Goal: Task Accomplishment & Management: Manage account settings

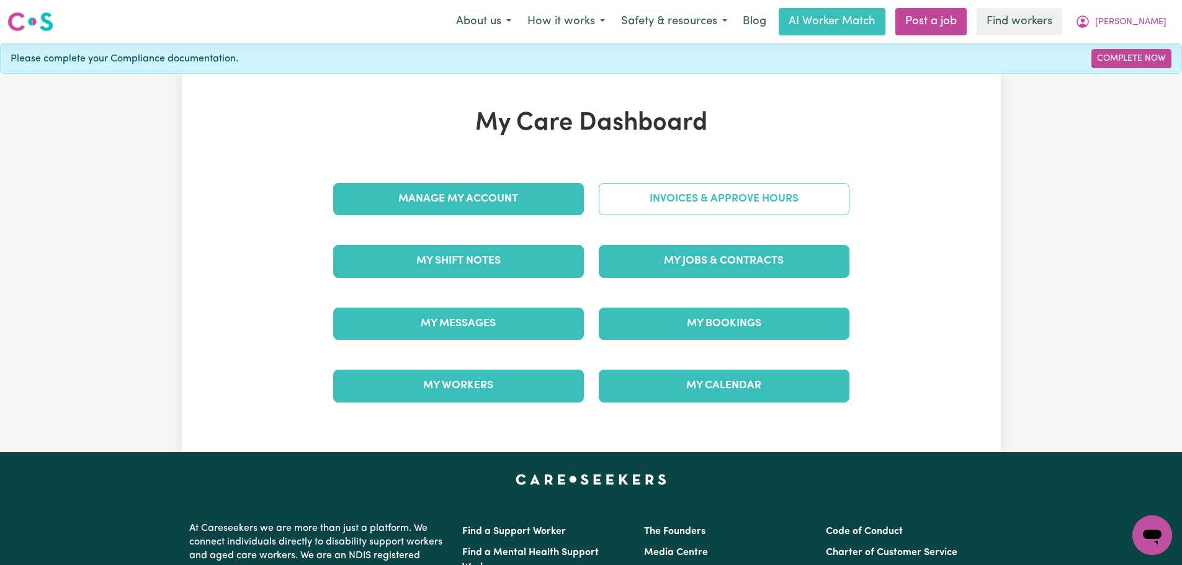
click at [693, 200] on link "Invoices & Approve Hours" at bounding box center [724, 199] width 251 height 32
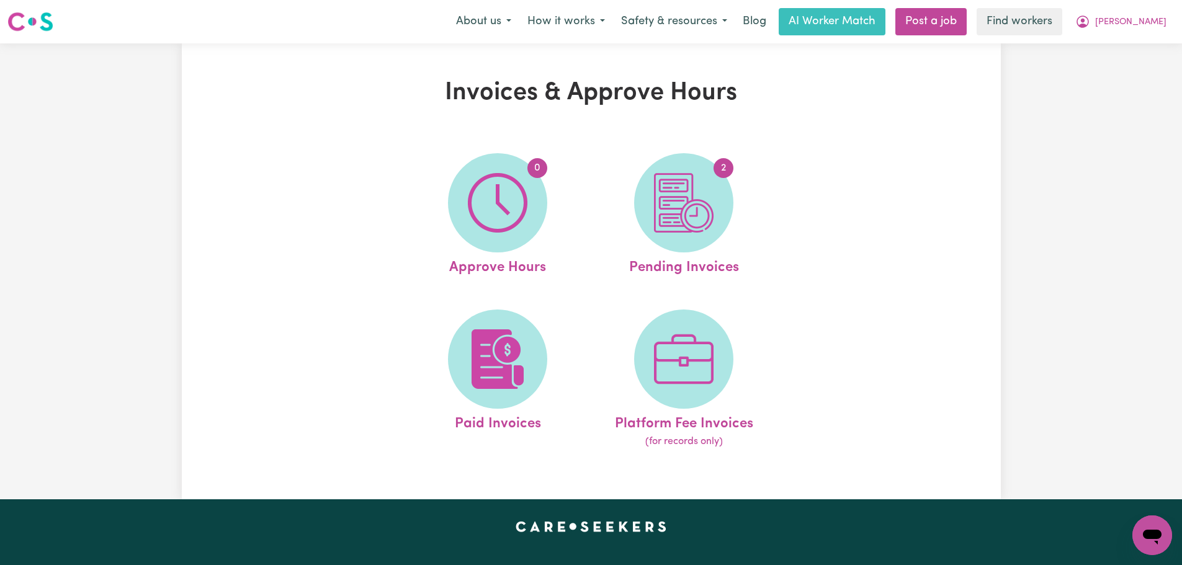
click at [694, 199] on img at bounding box center [684, 203] width 60 height 60
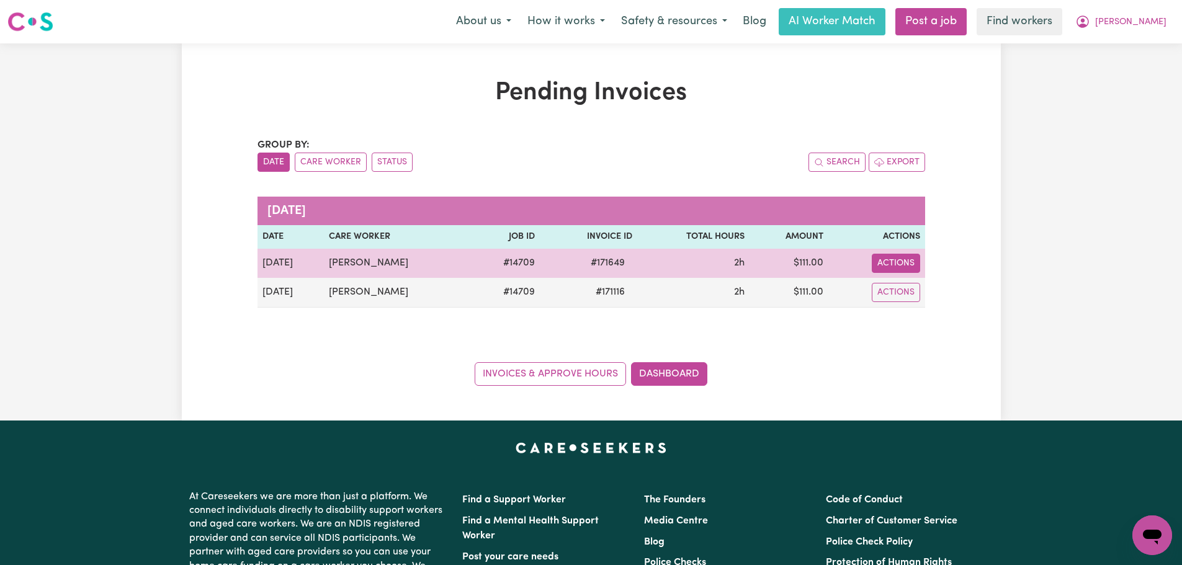
click at [891, 266] on button "Actions" at bounding box center [896, 263] width 48 height 19
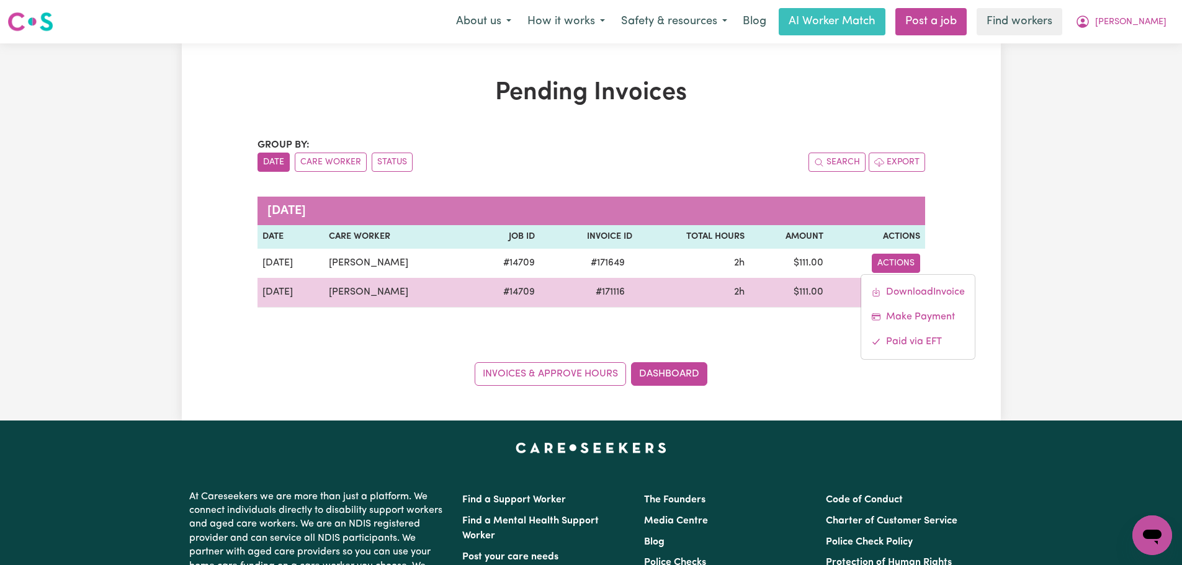
drag, startPoint x: 802, startPoint y: 339, endPoint x: 874, endPoint y: 294, distance: 85.4
click at [802, 339] on div "Group by: Date Care Worker Status Search Export [DATE] Date Care Worker Job ID …" at bounding box center [592, 262] width 668 height 248
click at [887, 294] on button "Actions" at bounding box center [896, 292] width 48 height 19
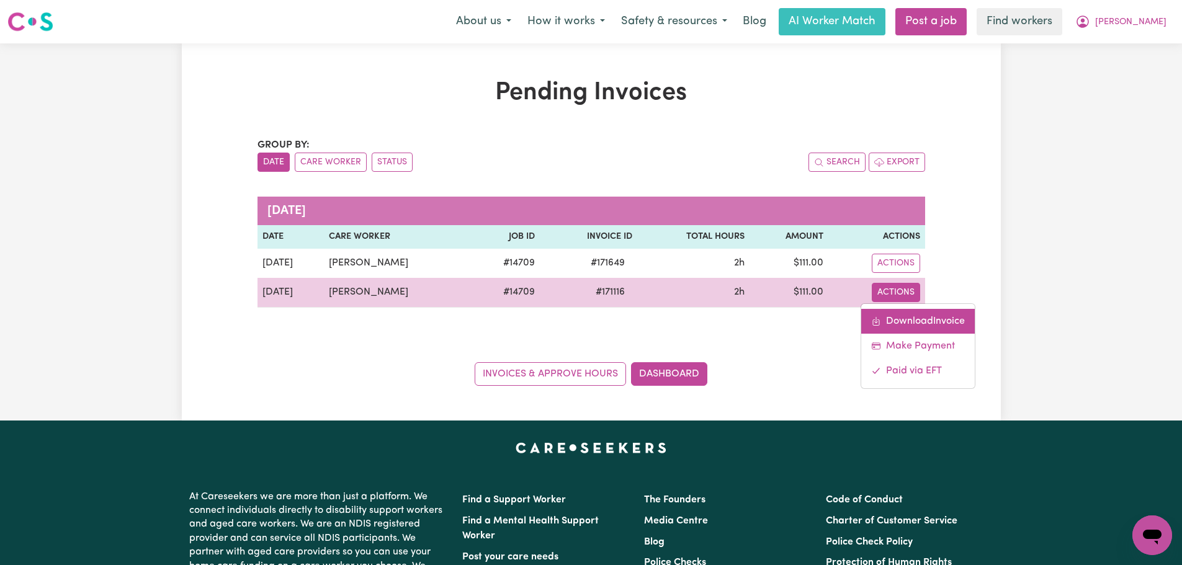
click at [910, 322] on link "Download Invoice" at bounding box center [918, 321] width 114 height 25
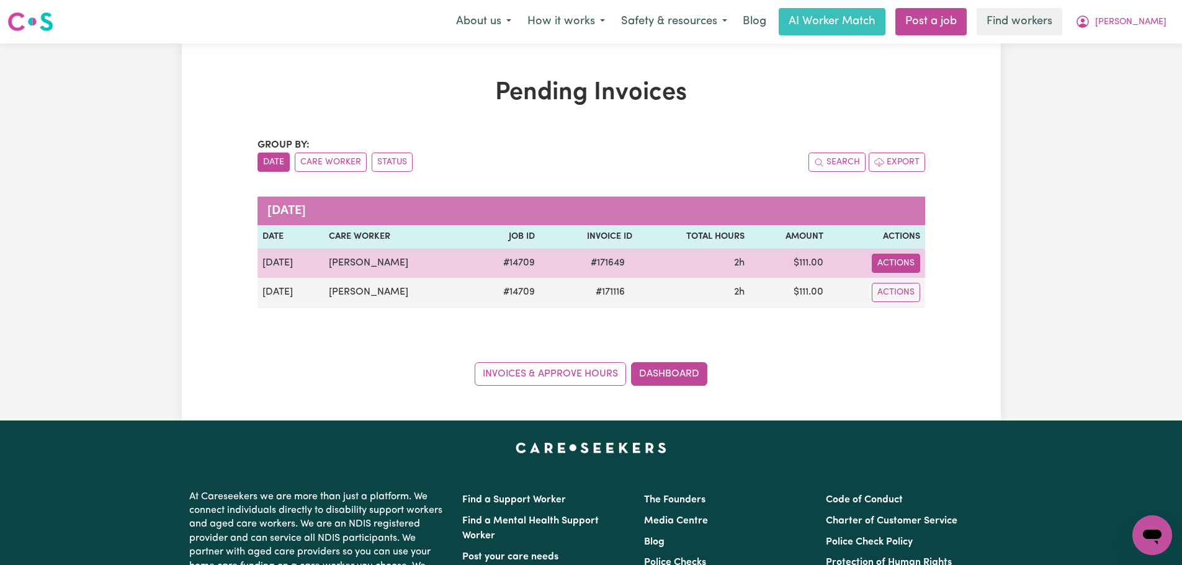
click at [908, 259] on button "Actions" at bounding box center [896, 263] width 48 height 19
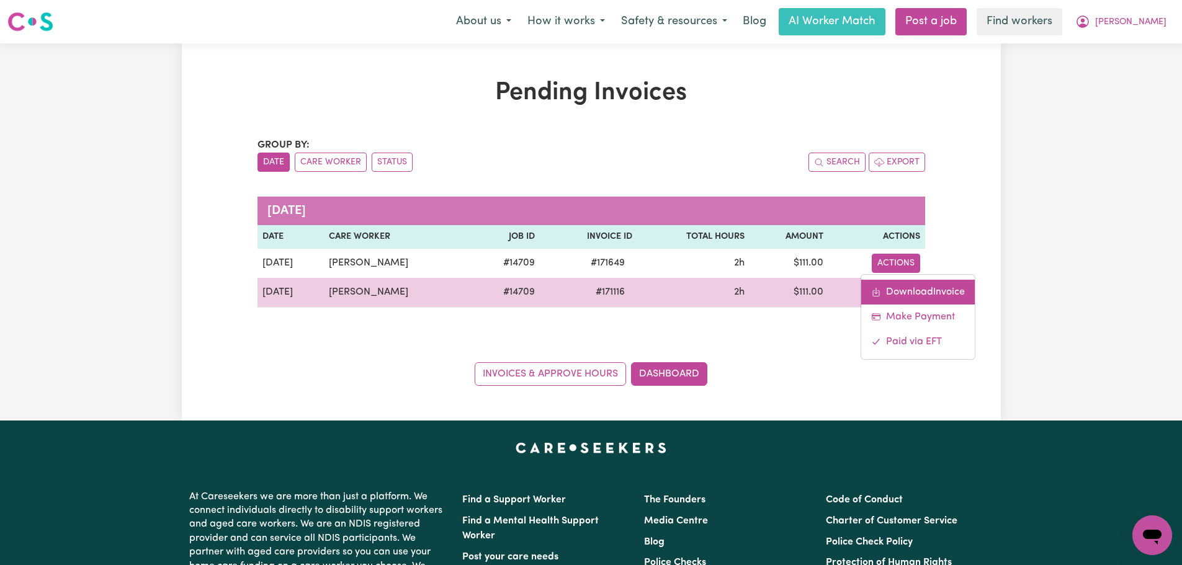
click at [917, 291] on link "Download Invoice" at bounding box center [918, 292] width 114 height 25
